Goal: Check status: Check status

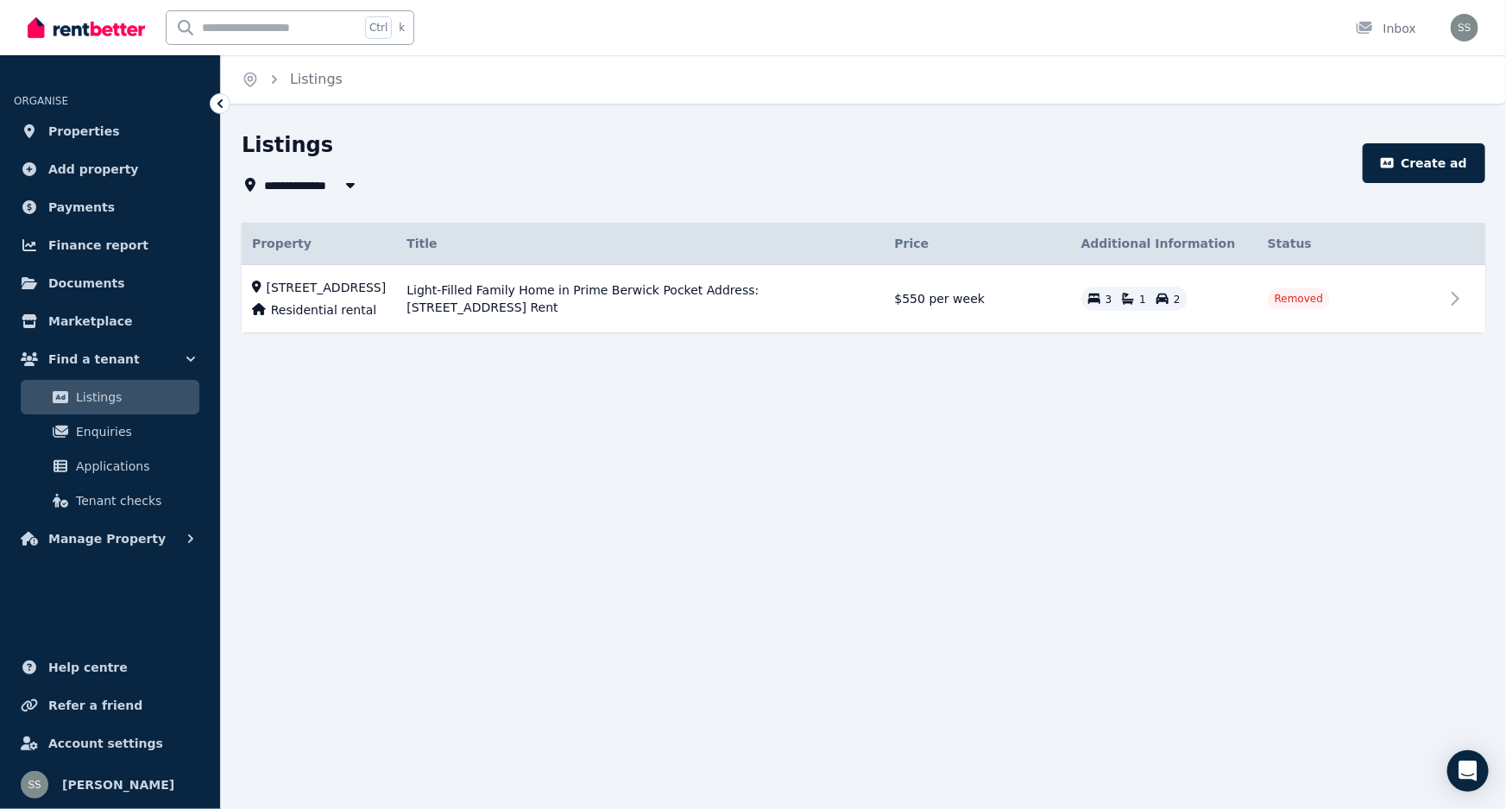
click at [137, 520] on ul "ORGANISE Properties Add property Payments Finance report Documents Marketplace …" at bounding box center [110, 314] width 220 height 483
click at [134, 538] on span "Manage Property" at bounding box center [106, 538] width 117 height 21
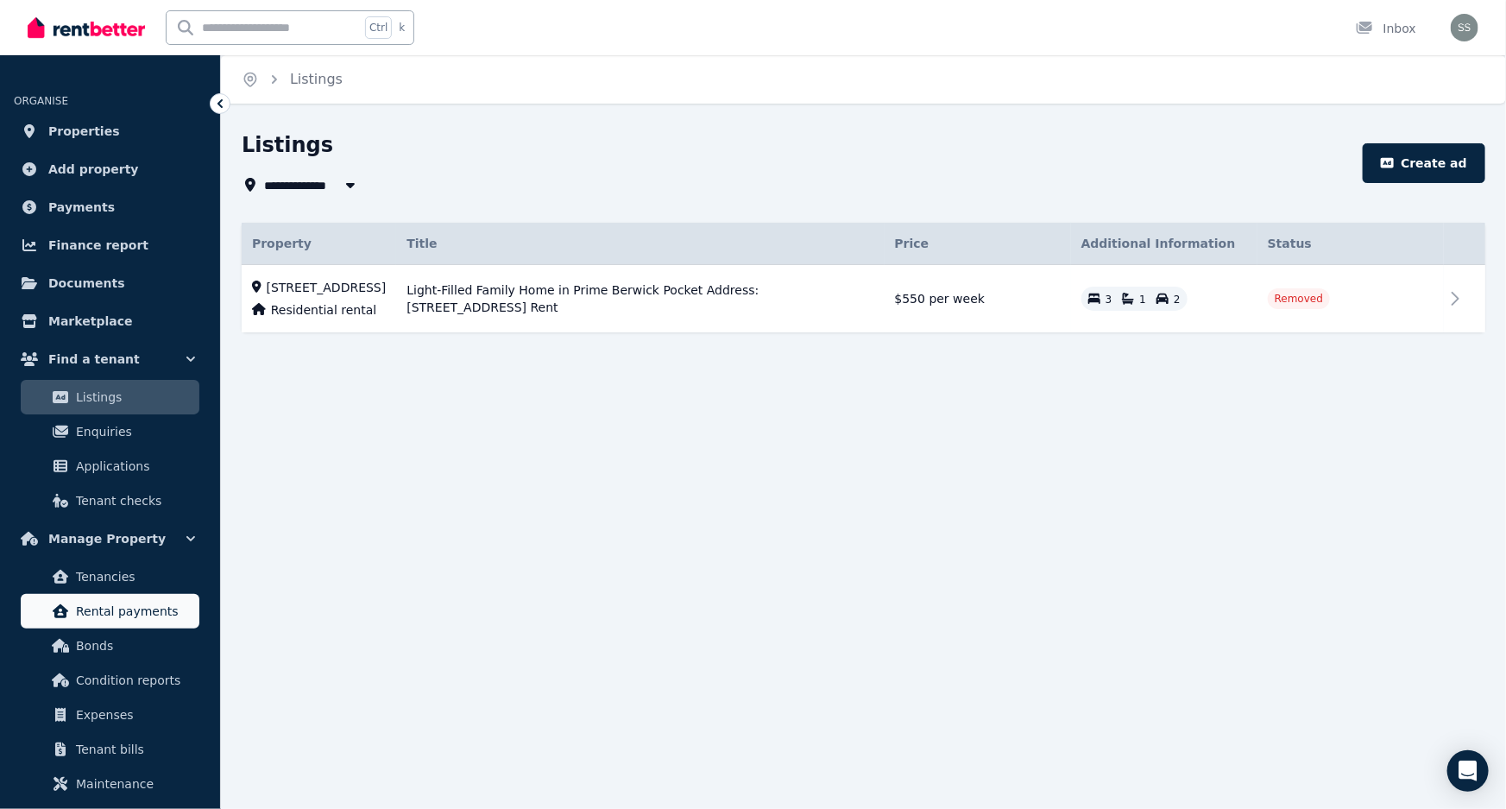
click at [130, 622] on link "Rental payments" at bounding box center [110, 611] width 179 height 35
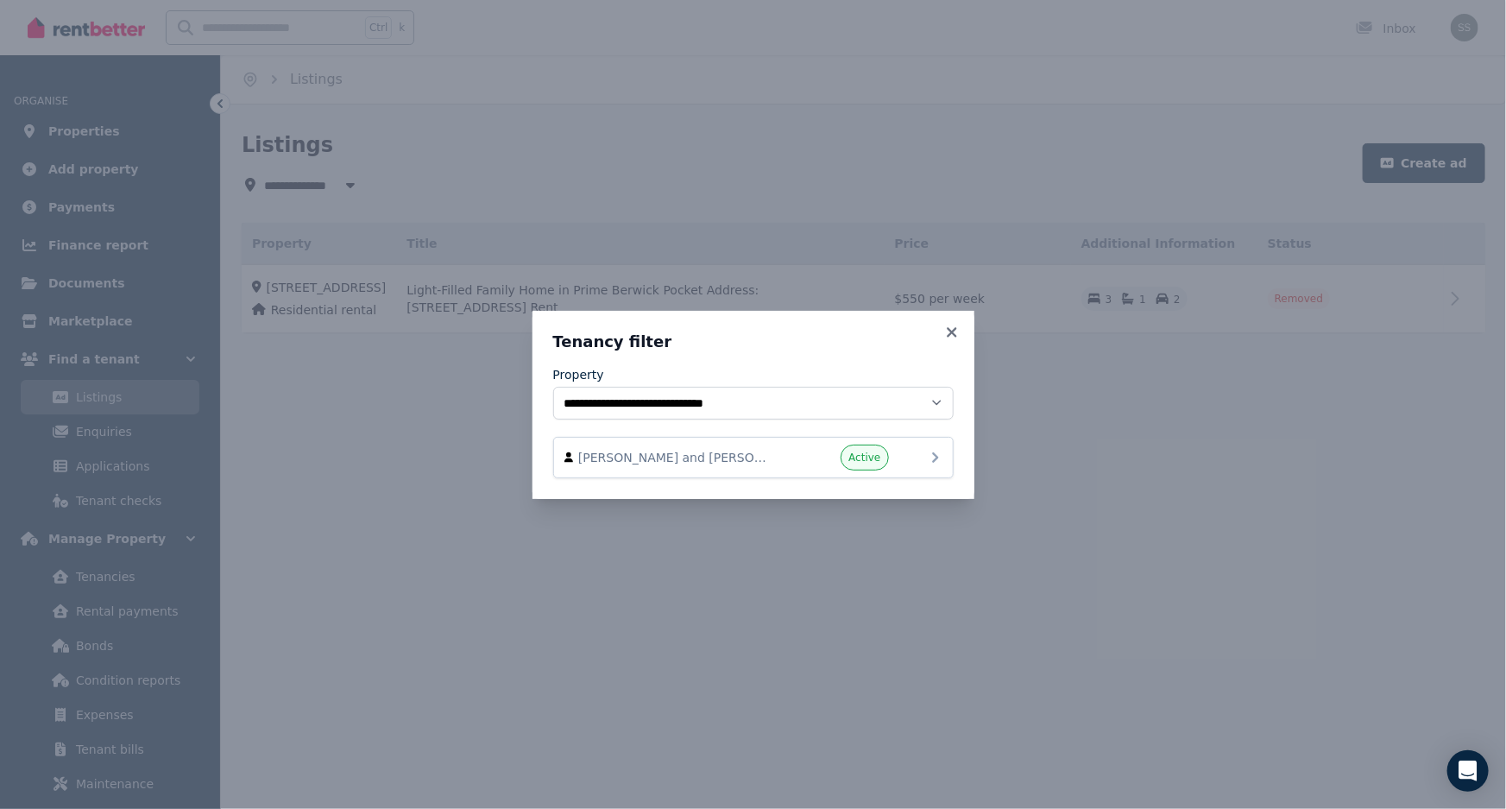
click at [742, 463] on span "[PERSON_NAME] and [PERSON_NAME]" at bounding box center [676, 457] width 197 height 17
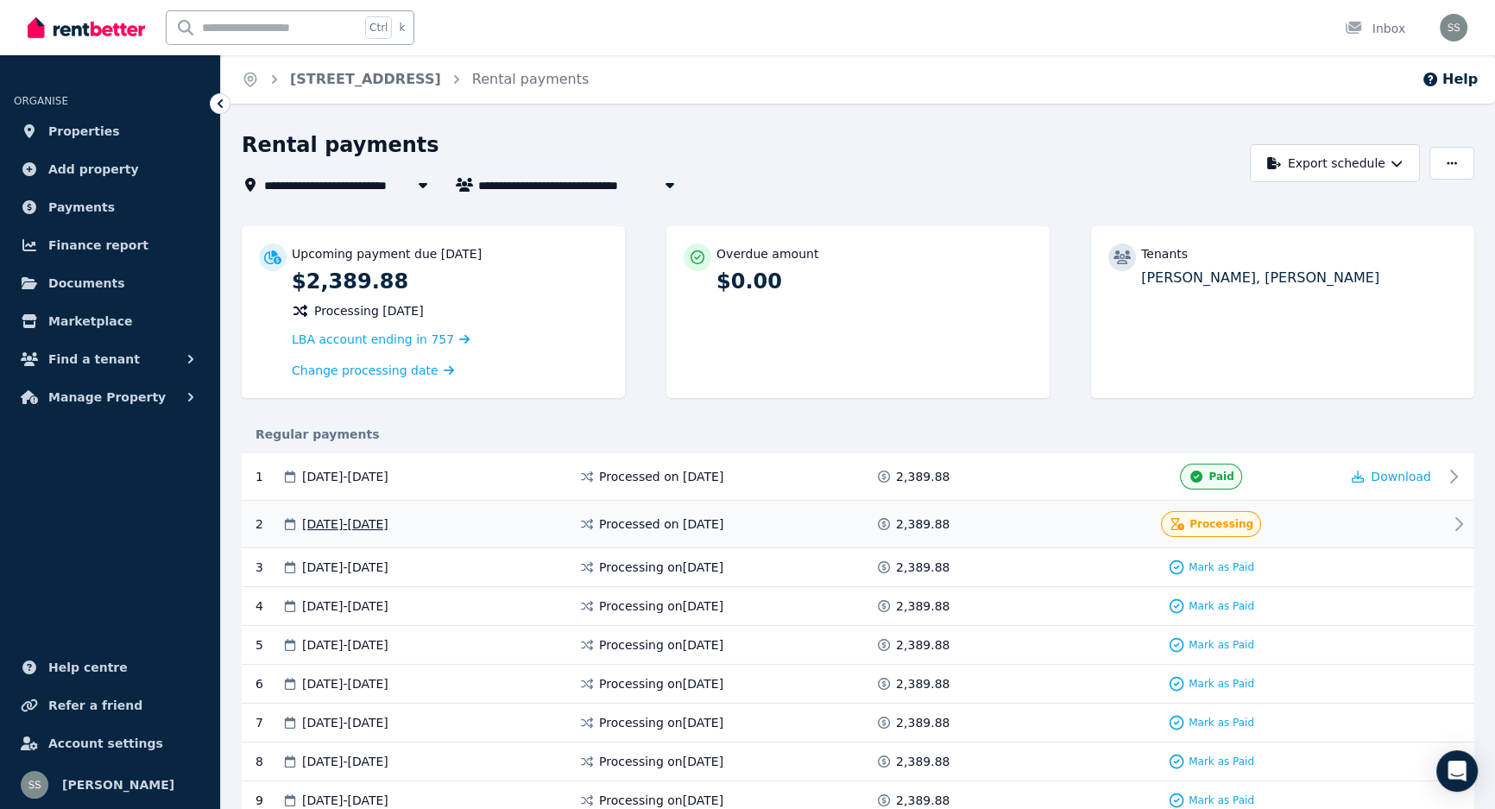
click at [1323, 532] on div "Processing" at bounding box center [1210, 524] width 257 height 26
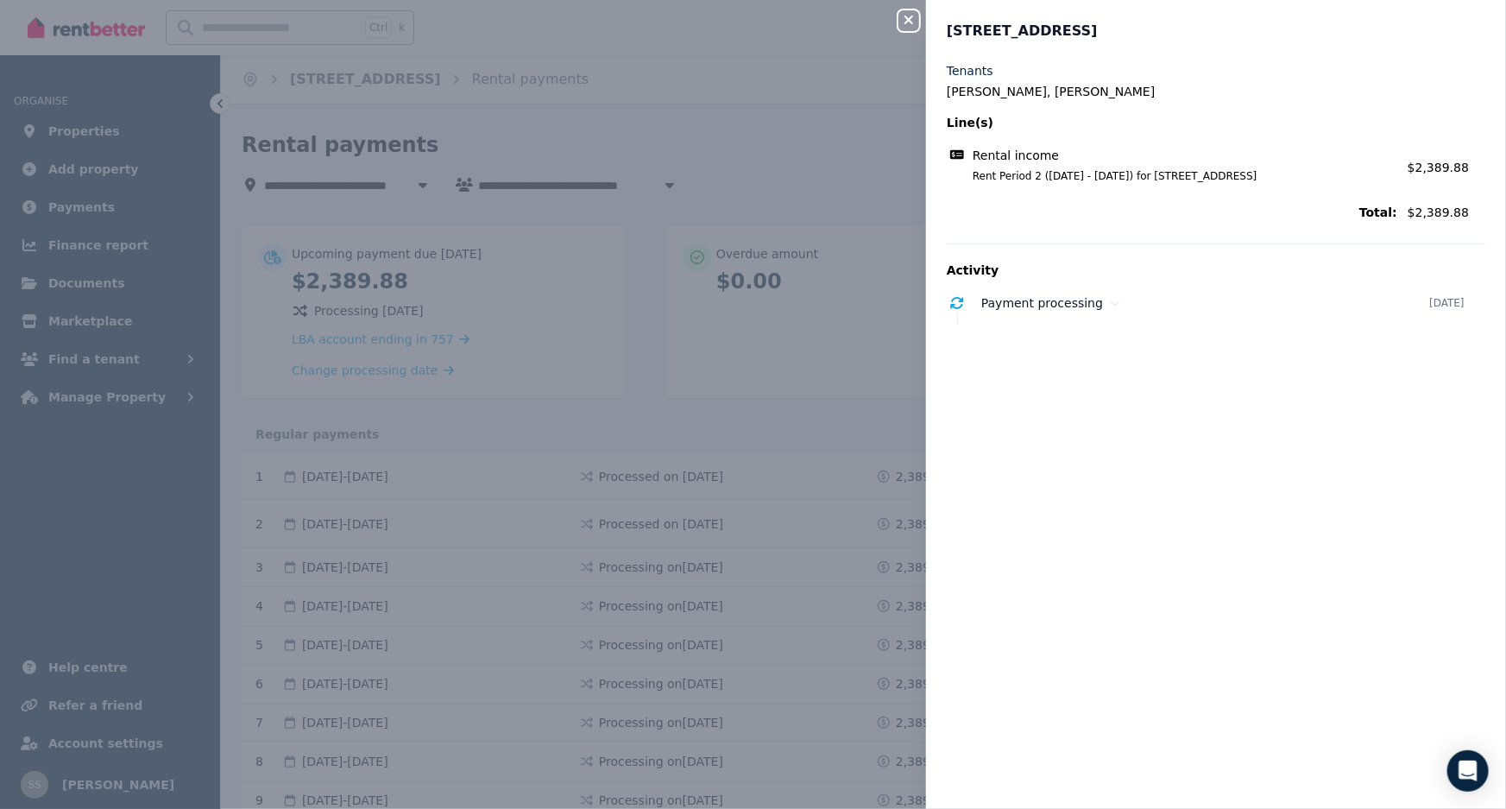
click at [909, 16] on icon "button" at bounding box center [909, 20] width 21 height 14
